Goal: Browse casually

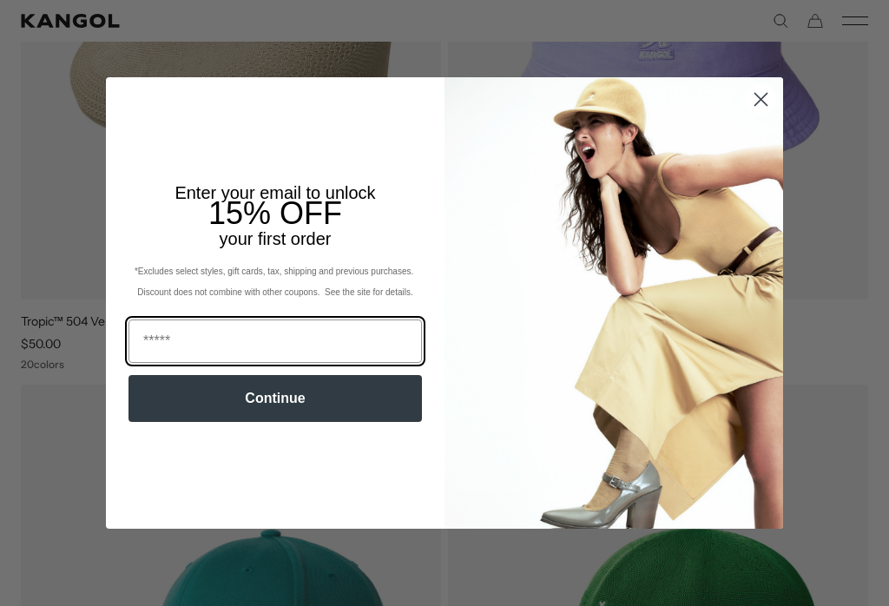
scroll to position [0, 357]
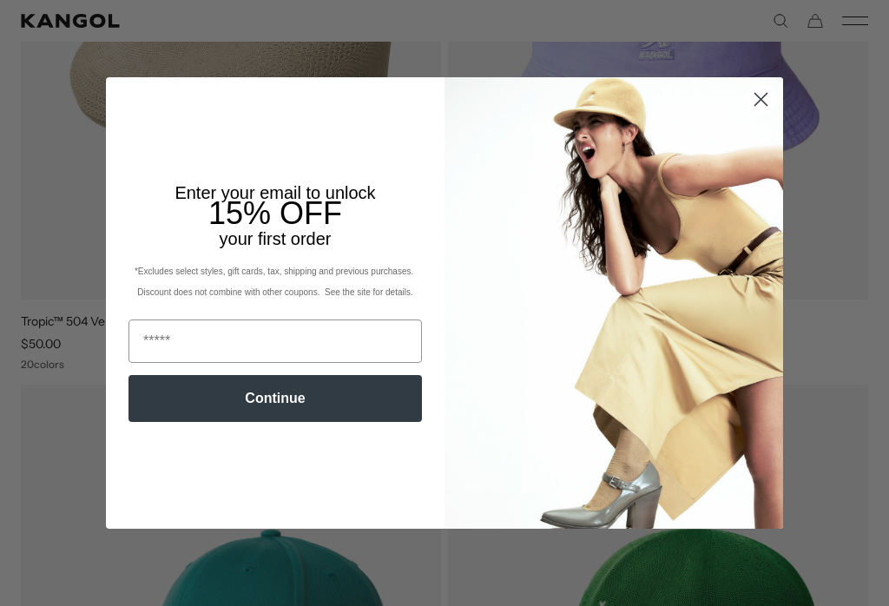
click at [763, 105] on circle "Close dialog" at bounding box center [760, 99] width 29 height 29
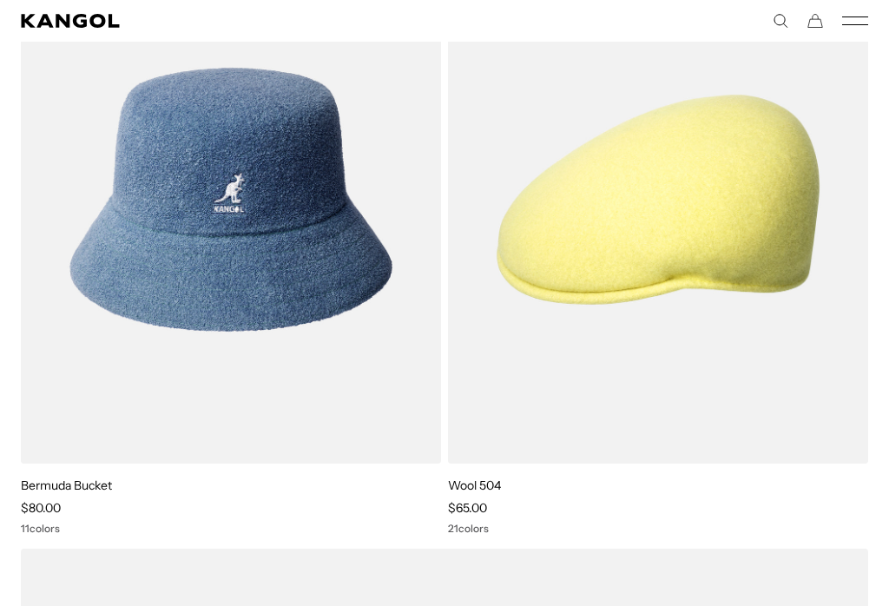
scroll to position [0, 0]
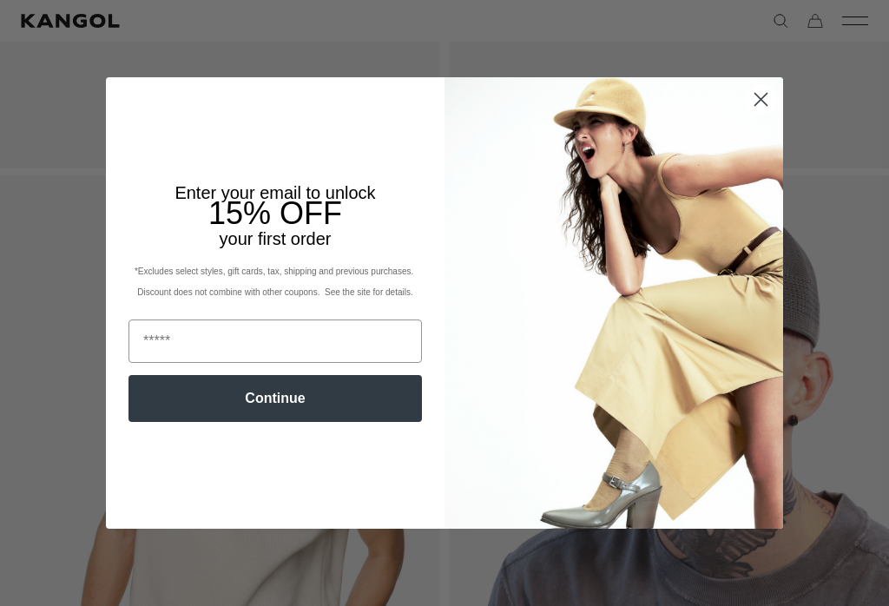
click at [762, 114] on circle "Close dialog" at bounding box center [760, 99] width 29 height 29
